Goal: Task Accomplishment & Management: Manage account settings

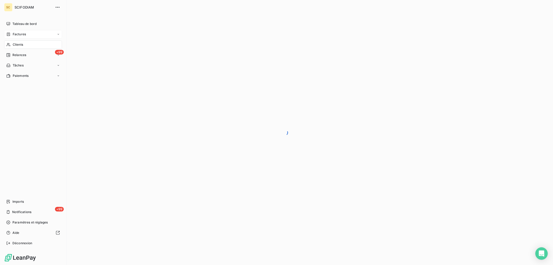
click at [17, 34] on span "Factures" at bounding box center [19, 34] width 13 height 5
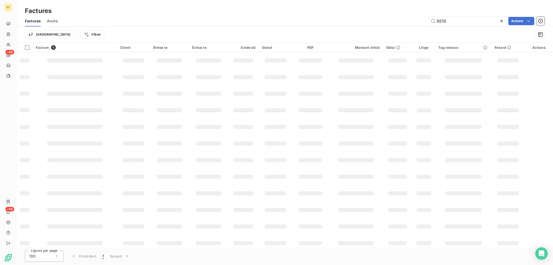
click at [389, 26] on div "Factures Avoirs 8616 Actions" at bounding box center [285, 21] width 536 height 11
type input "8"
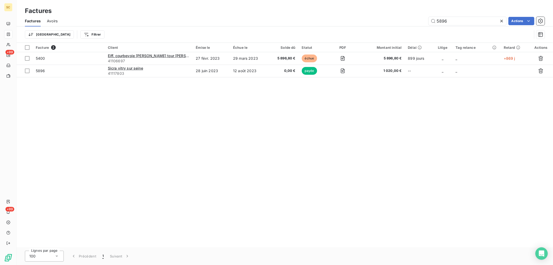
click at [465, 25] on div "Factures Avoirs 5896 Actions" at bounding box center [285, 21] width 536 height 11
click at [463, 23] on input "5896" at bounding box center [468, 21] width 78 height 8
type input "5899"
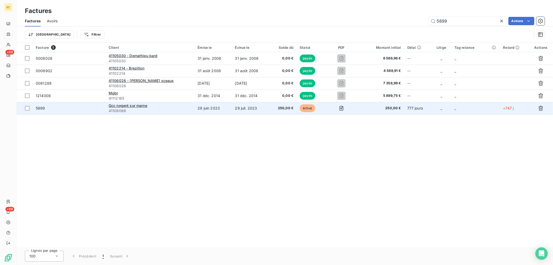
click at [249, 108] on td "29 juil. 2023" at bounding box center [250, 108] width 37 height 12
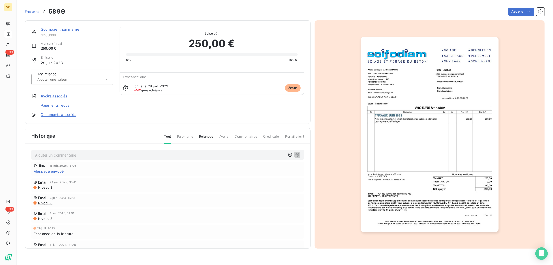
click at [66, 106] on link "Paiements reçus" at bounding box center [55, 105] width 29 height 5
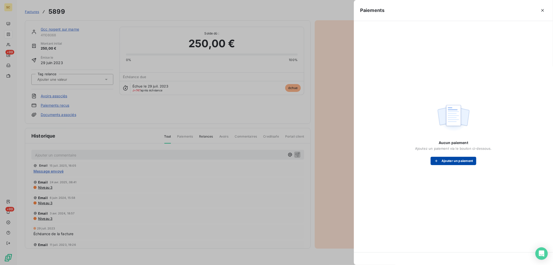
click at [459, 158] on button "Ajouter un paiement" at bounding box center [454, 161] width 46 height 8
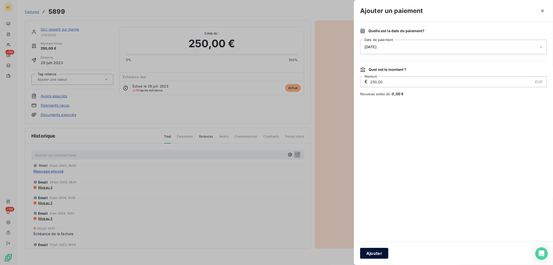
click at [374, 252] on button "Ajouter" at bounding box center [374, 253] width 28 height 11
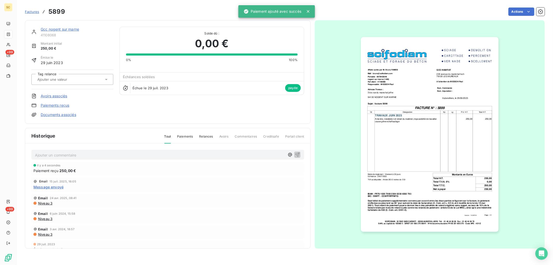
click at [98, 156] on p "Ajouter un commentaire ﻿" at bounding box center [160, 155] width 250 height 6
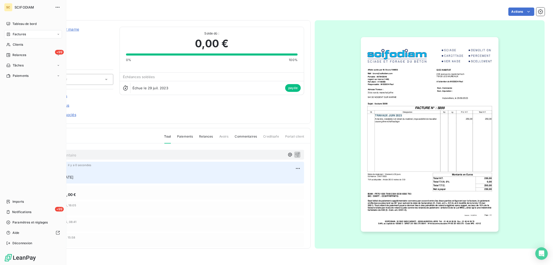
click at [13, 35] on span "Factures" at bounding box center [19, 34] width 13 height 5
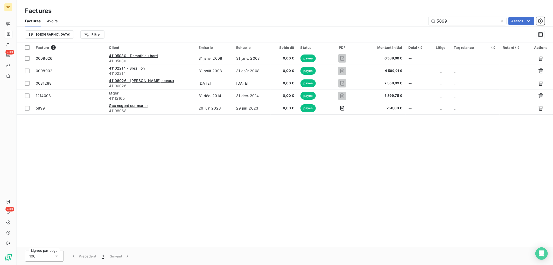
drag, startPoint x: 461, startPoint y: 21, endPoint x: 247, endPoint y: 22, distance: 214.1
click at [254, 21] on div "5899 Actions" at bounding box center [304, 21] width 481 height 8
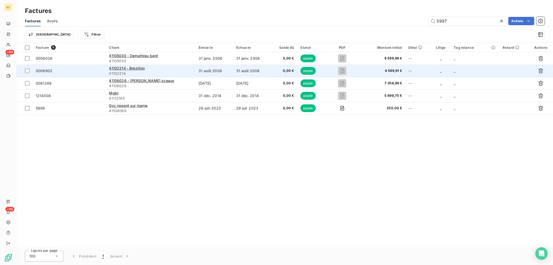
type input "5997"
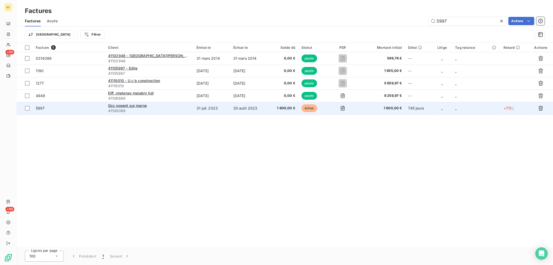
click at [207, 110] on td "31 juil. 2023" at bounding box center [211, 108] width 37 height 12
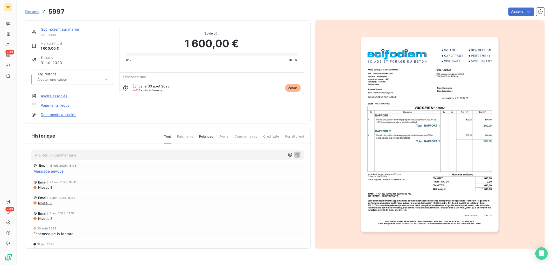
click at [59, 106] on link "Paiements reçus" at bounding box center [55, 105] width 29 height 5
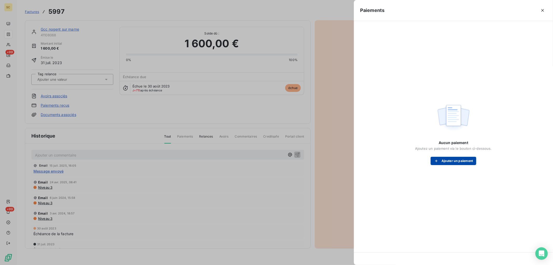
click at [453, 161] on button "Ajouter un paiement" at bounding box center [454, 161] width 46 height 8
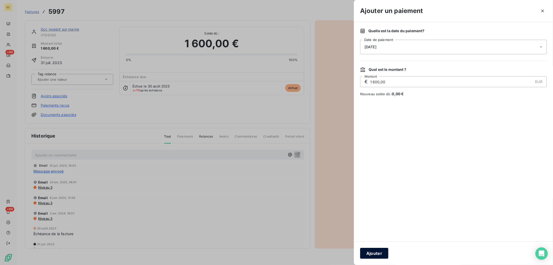
click at [385, 252] on button "Ajouter" at bounding box center [374, 253] width 28 height 11
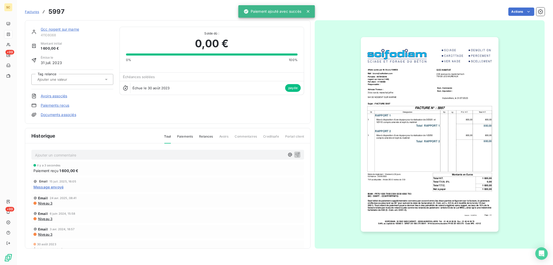
click at [111, 157] on p "Ajouter un commentaire ﻿" at bounding box center [160, 155] width 250 height 6
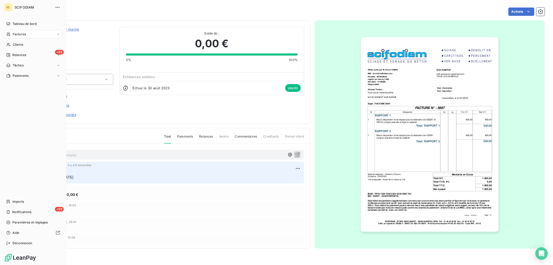
click at [12, 35] on div "Factures" at bounding box center [16, 34] width 20 height 5
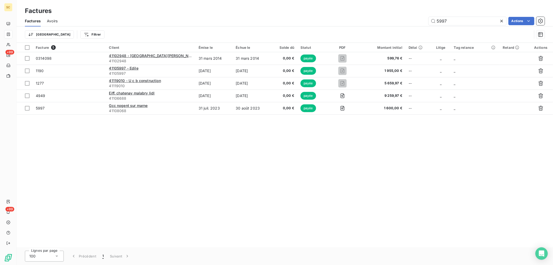
click at [323, 20] on div "5997 Actions" at bounding box center [304, 21] width 481 height 8
type input "8414"
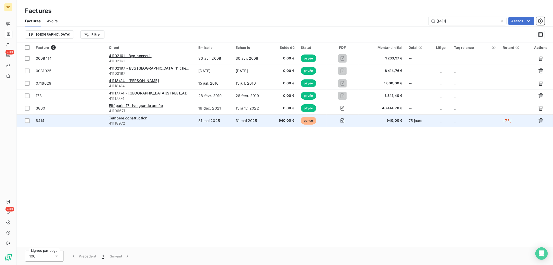
click at [184, 115] on td "Tempere construction 41118972" at bounding box center [150, 120] width 89 height 12
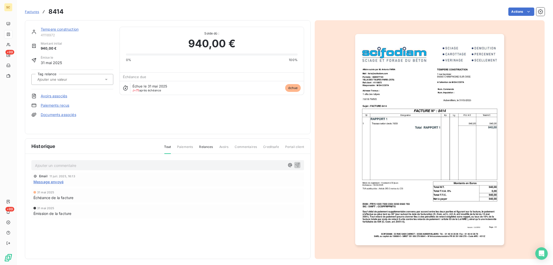
click at [53, 104] on link "Paiements reçus" at bounding box center [55, 105] width 29 height 5
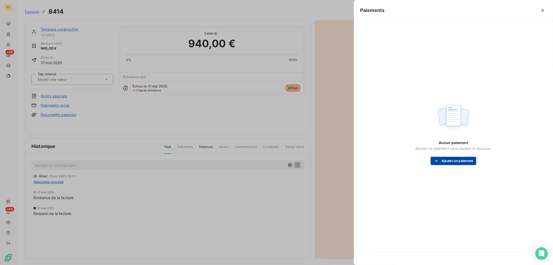
click at [456, 158] on button "Ajouter un paiement" at bounding box center [454, 161] width 46 height 8
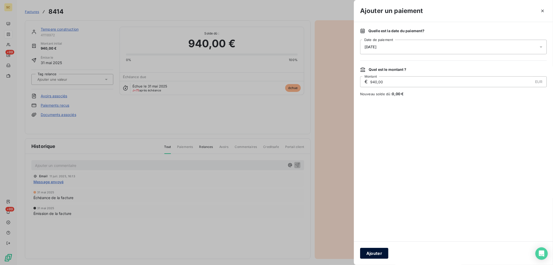
click at [372, 251] on button "Ajouter" at bounding box center [374, 253] width 28 height 11
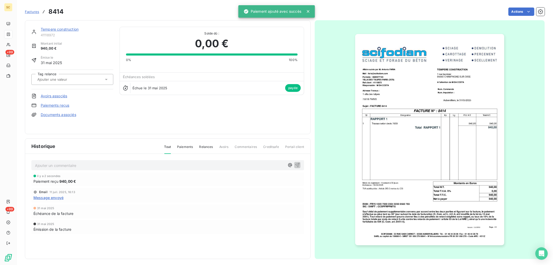
click at [74, 165] on p "Ajouter un commentaire ﻿" at bounding box center [160, 165] width 250 height 6
